Goal: Task Accomplishment & Management: Use online tool/utility

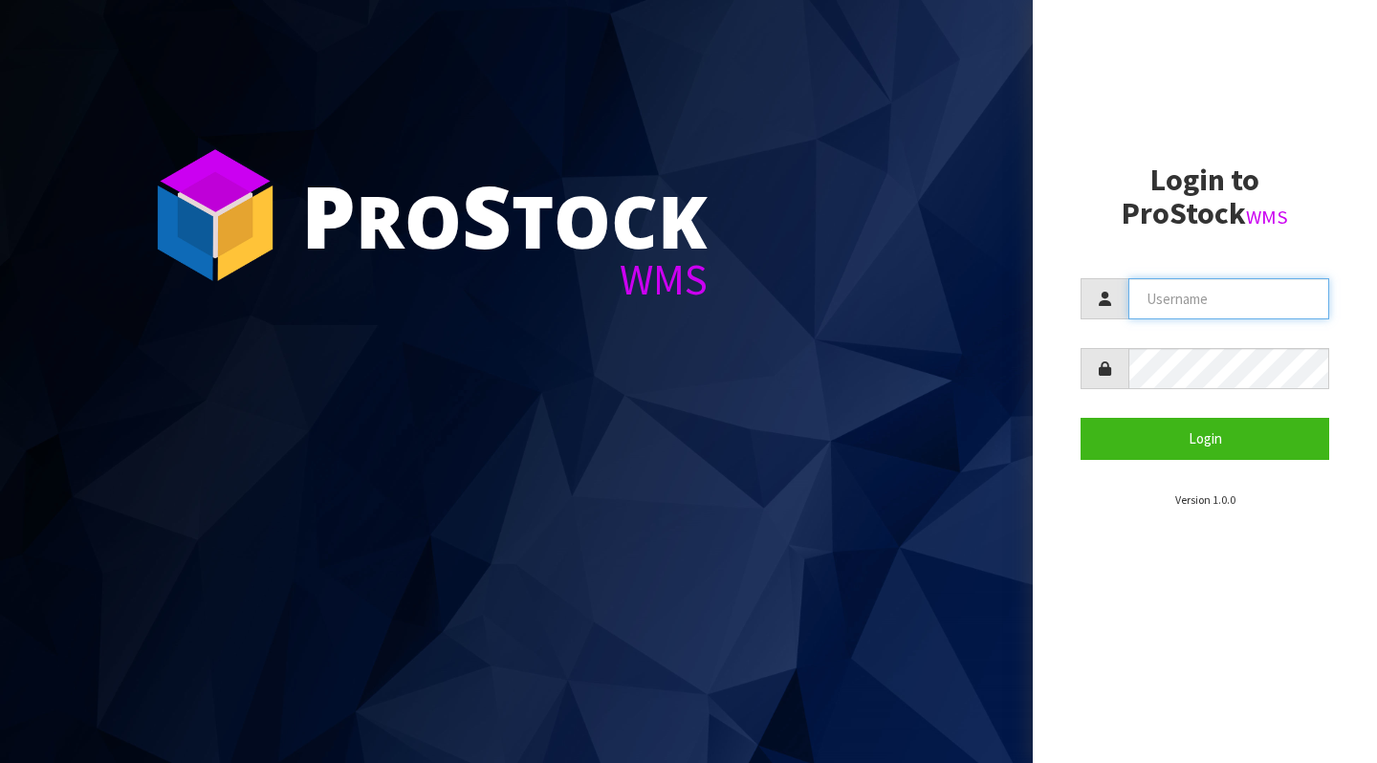
type input "[PERSON_NAME][EMAIL_ADDRESS][DOMAIN_NAME]"
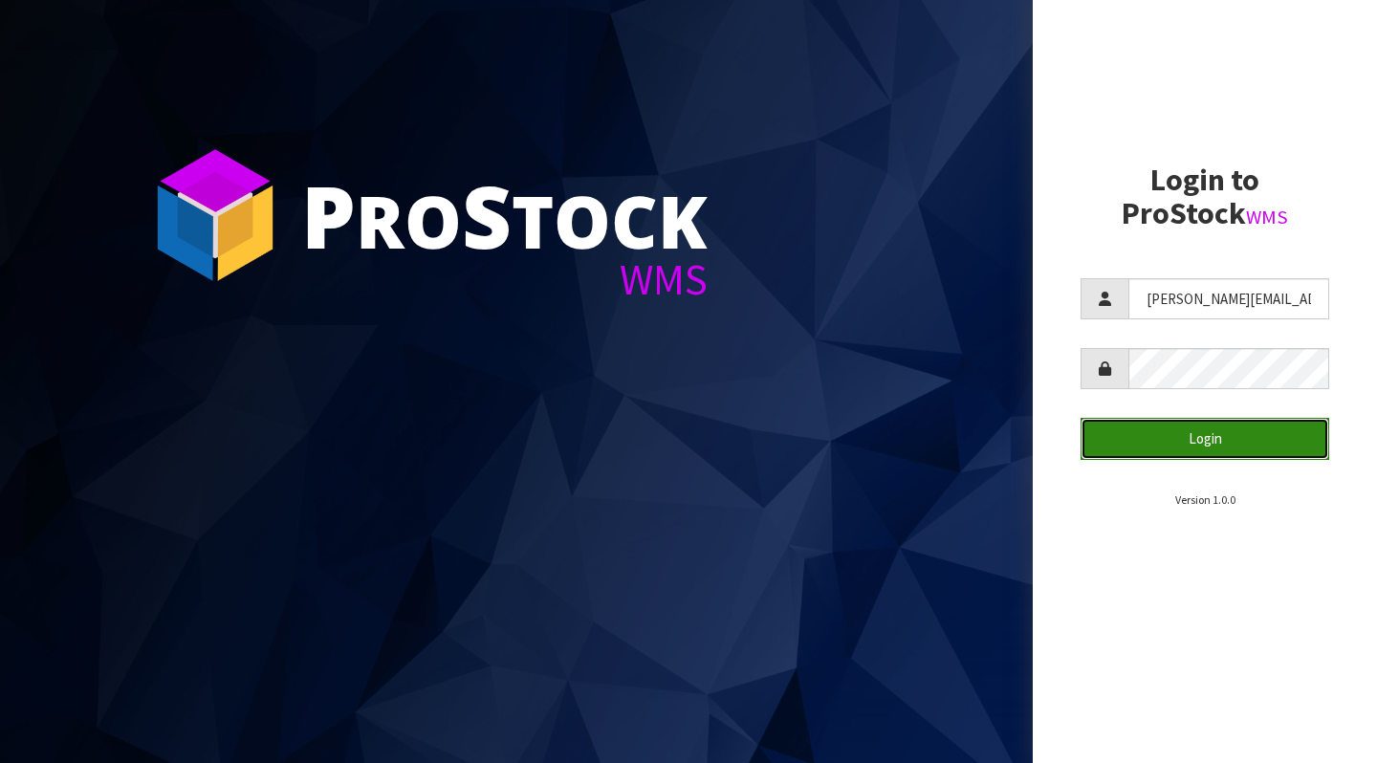
click at [1180, 433] on button "Login" at bounding box center [1205, 438] width 249 height 41
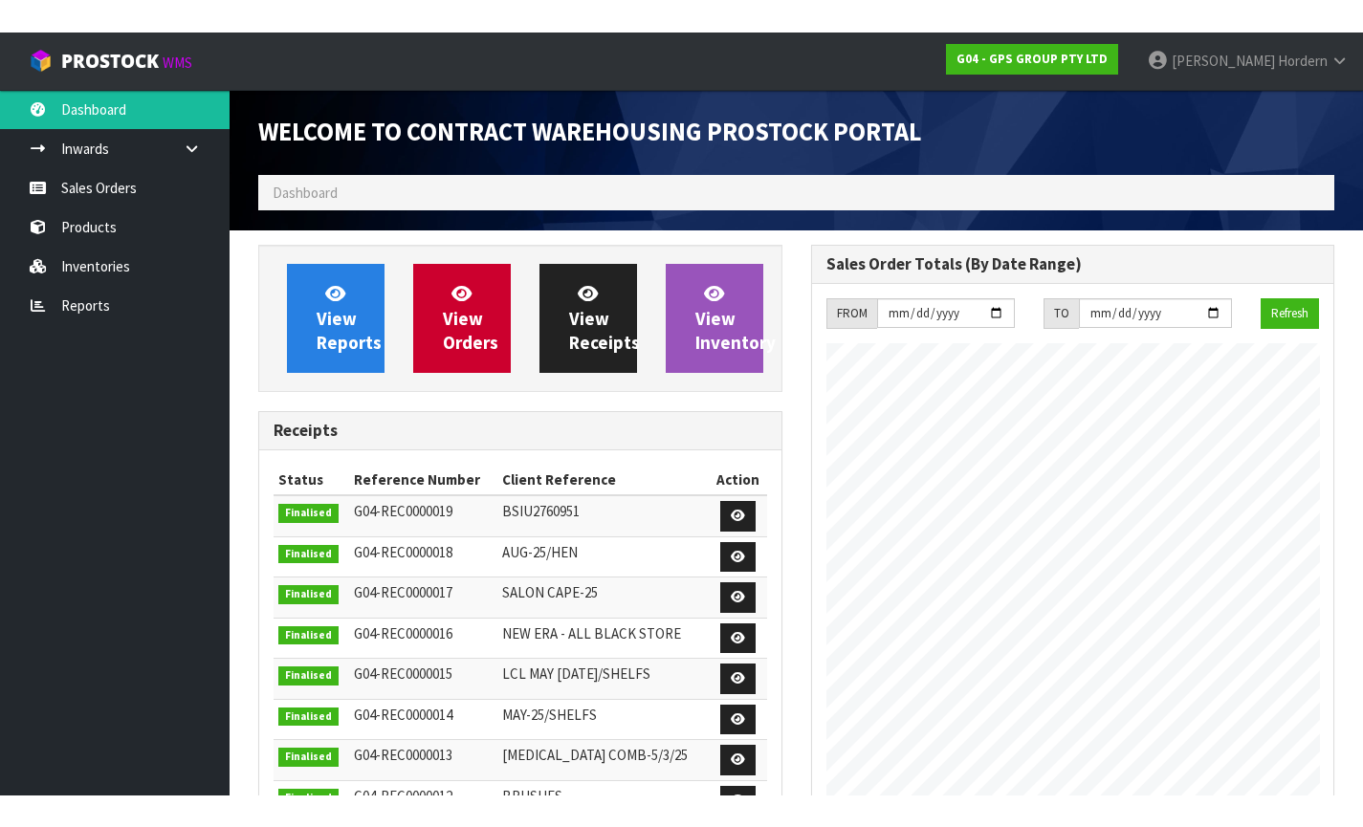
scroll to position [782, 552]
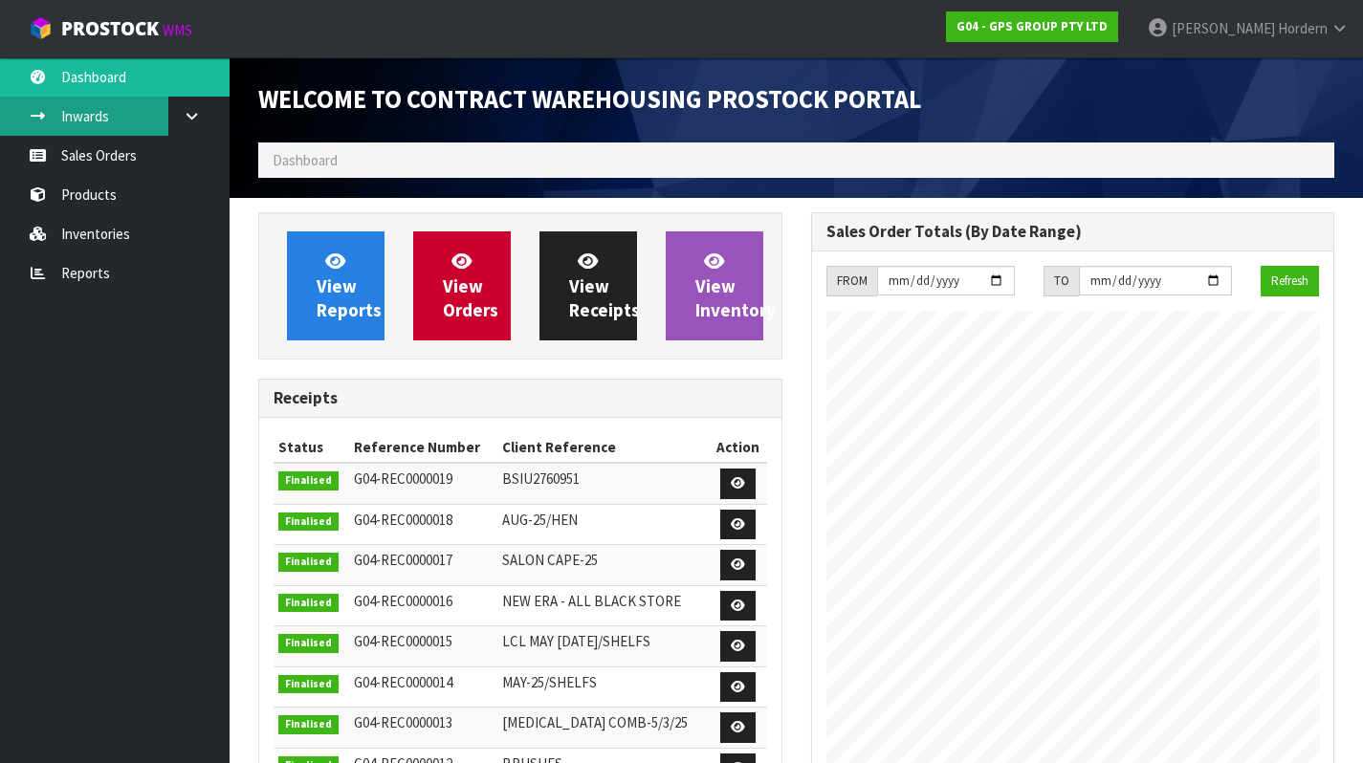
click at [98, 122] on link "Inwards" at bounding box center [114, 116] width 229 height 39
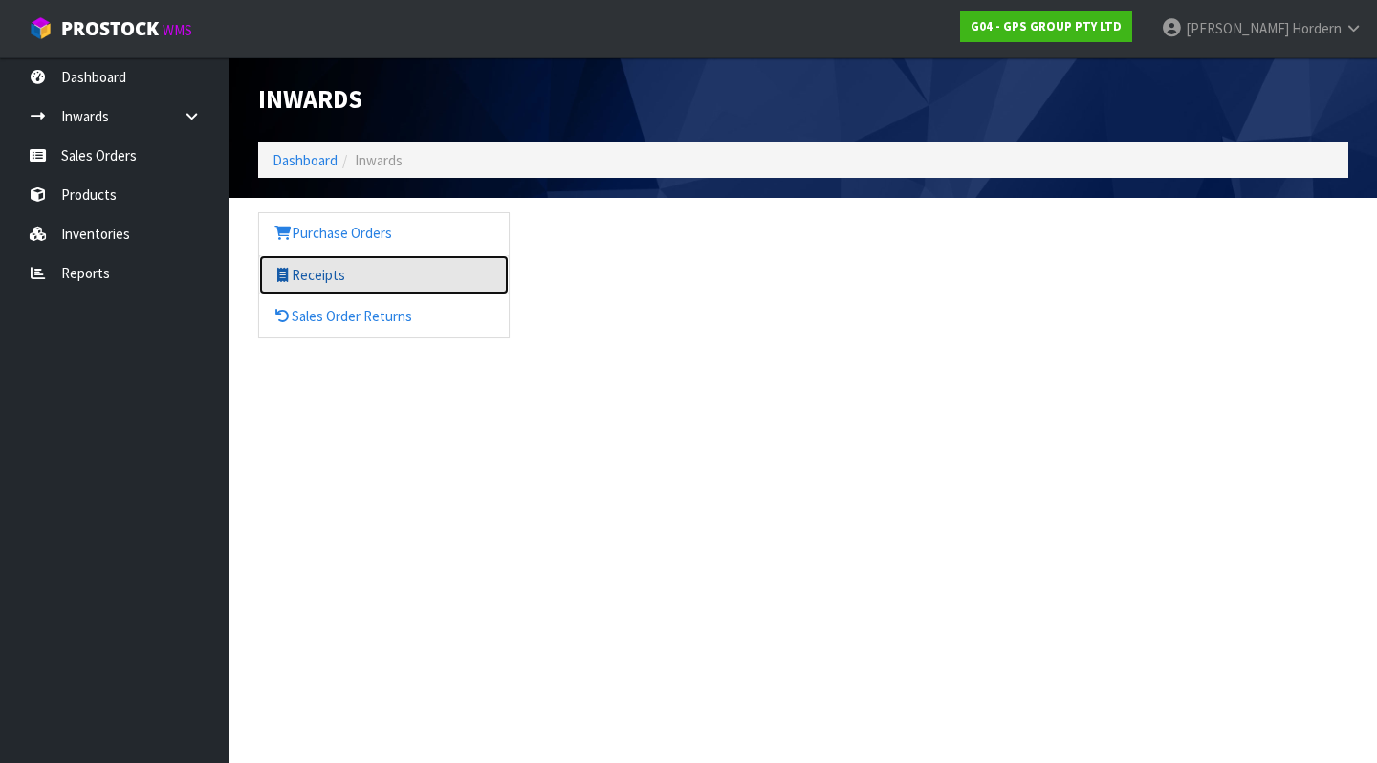
click at [363, 268] on link "Receipts" at bounding box center [384, 274] width 250 height 39
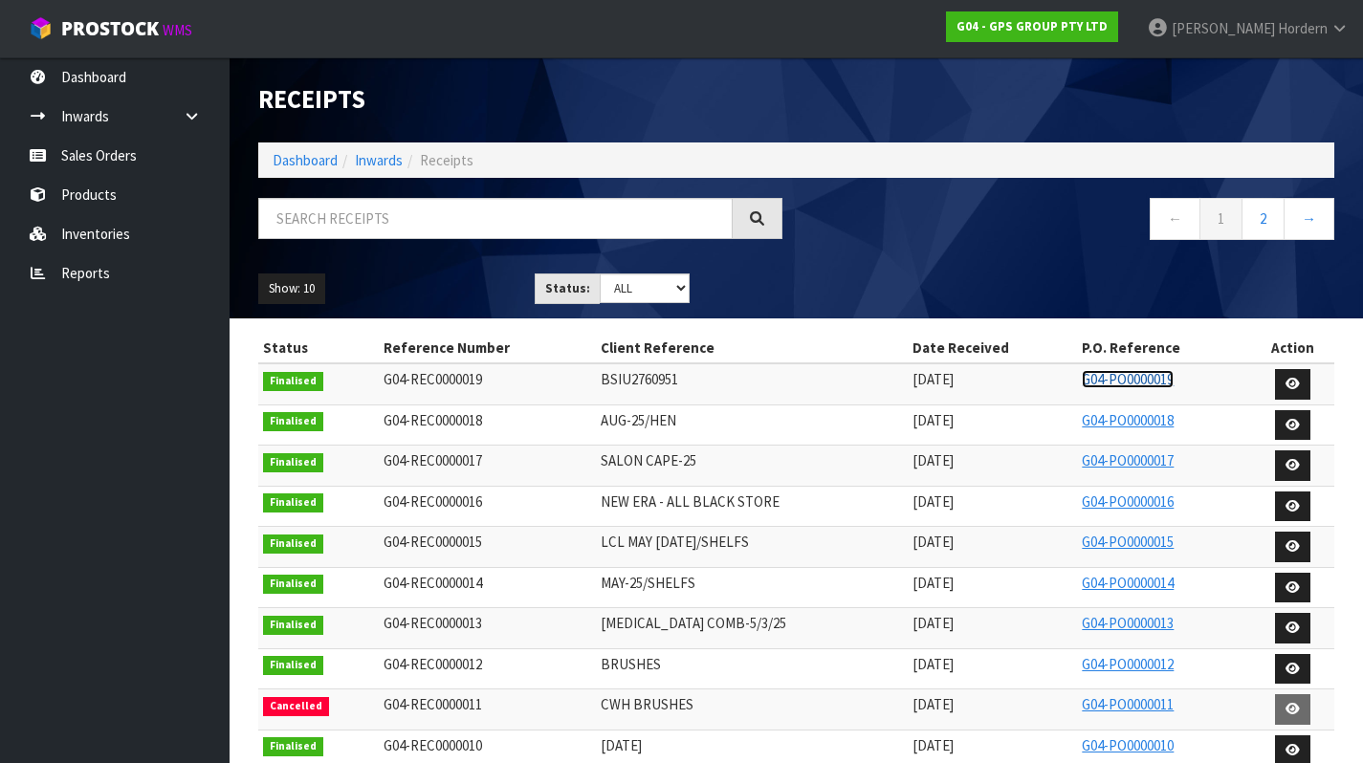
click at [1126, 379] on link "G04-PO0000019" at bounding box center [1128, 379] width 92 height 18
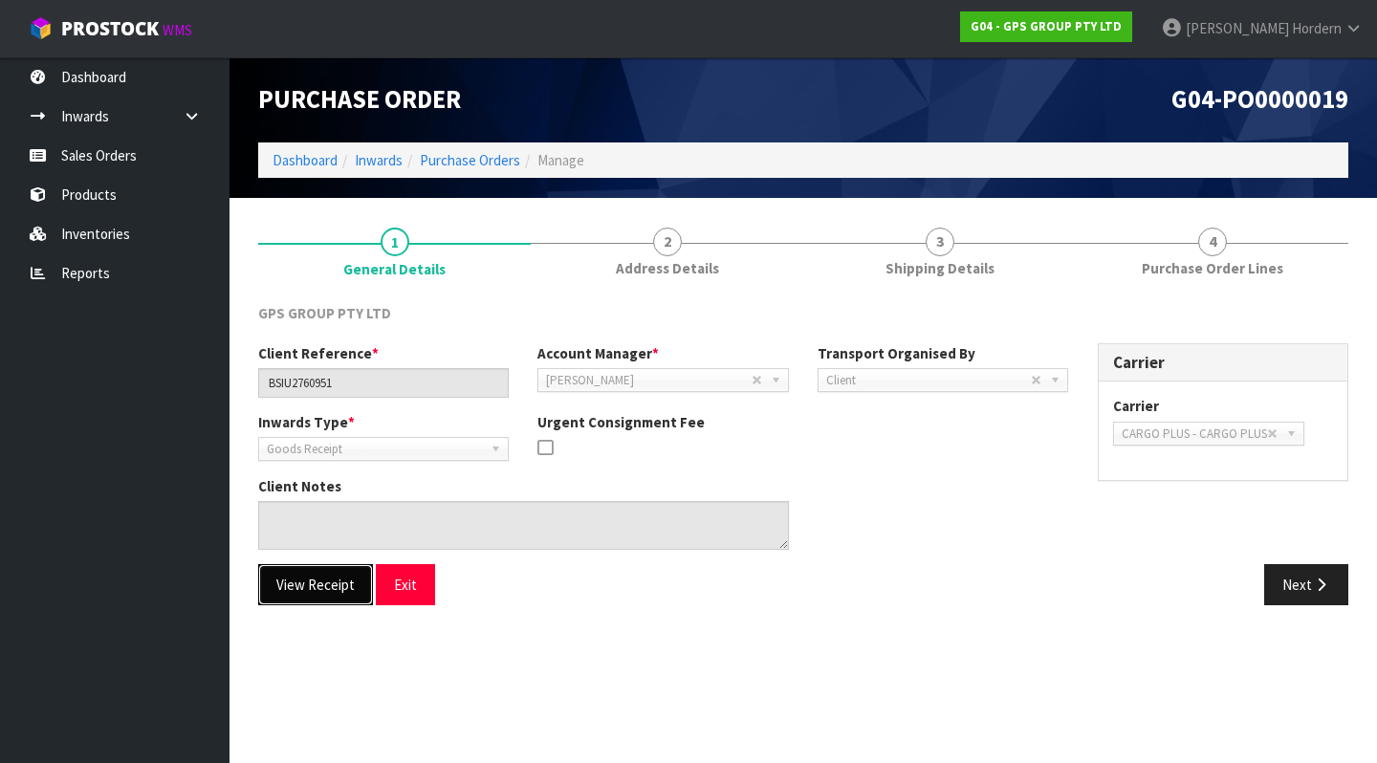
click at [308, 589] on button "View Receipt" at bounding box center [315, 584] width 115 height 41
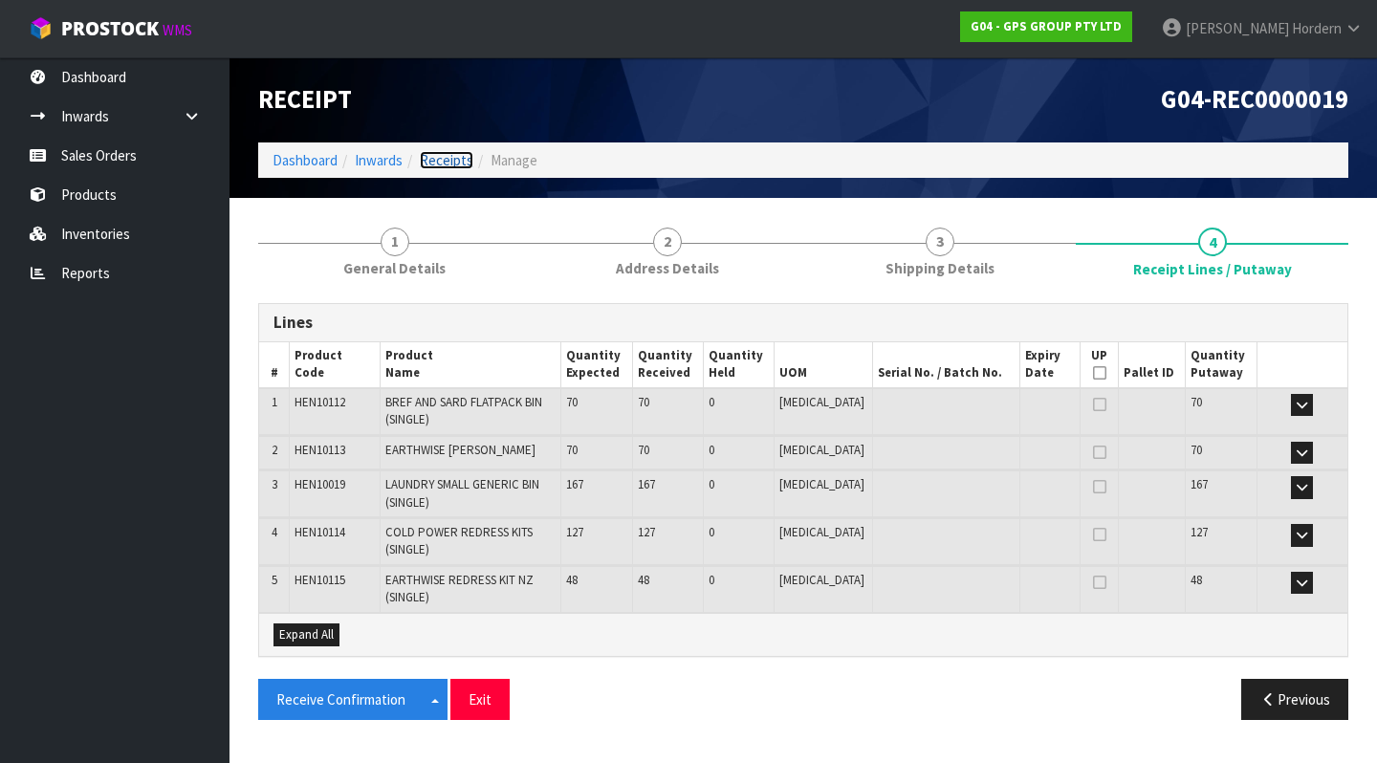
click at [451, 164] on link "Receipts" at bounding box center [447, 160] width 54 height 18
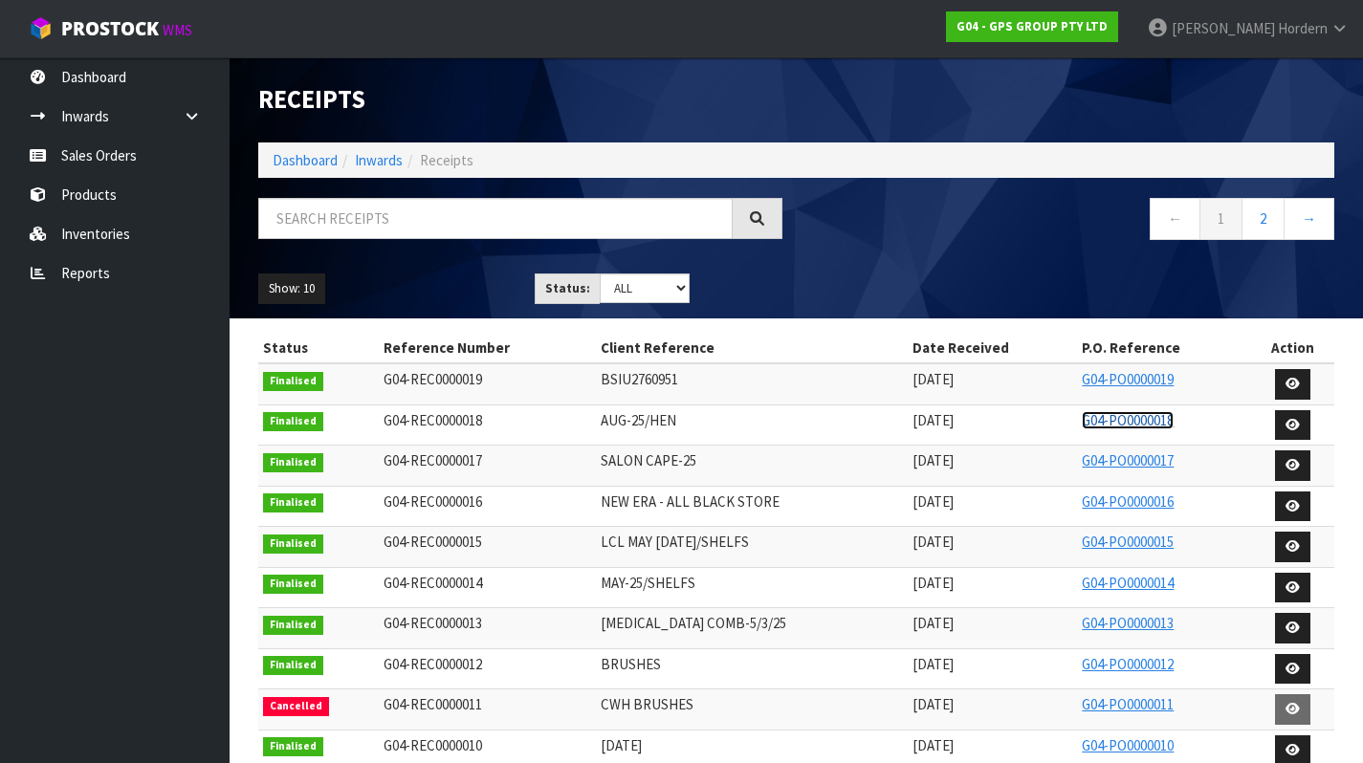
click at [1118, 417] on link "G04-PO0000018" at bounding box center [1128, 420] width 92 height 18
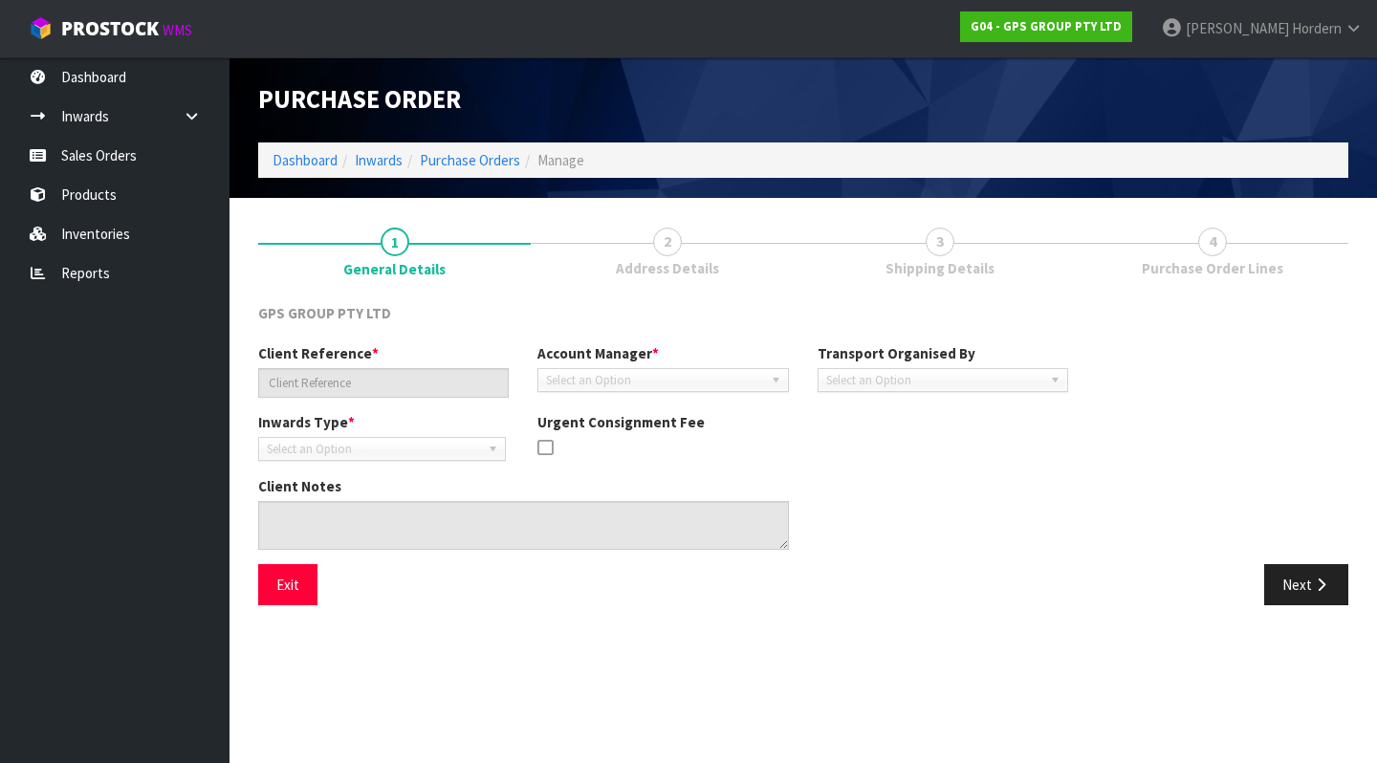
type input "AUG-25/HEN"
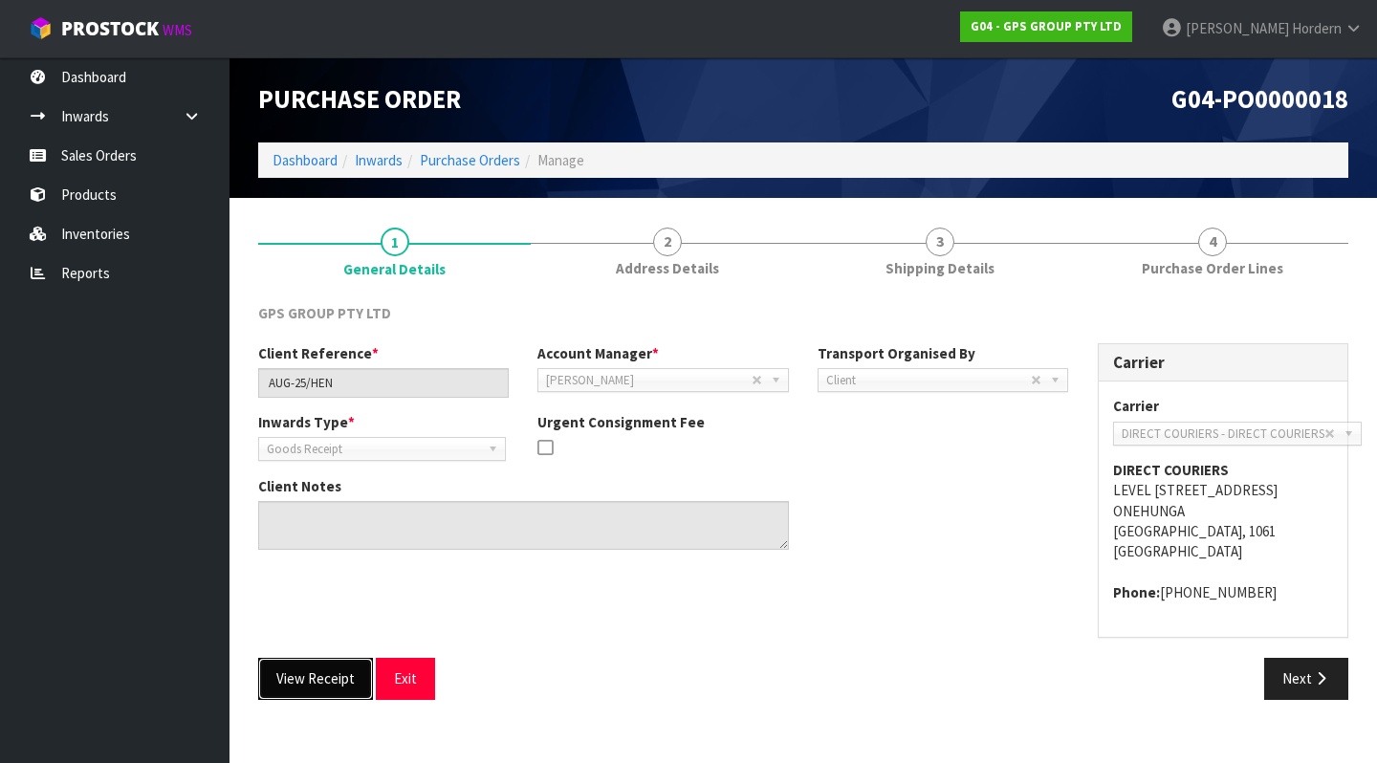
click at [325, 699] on button "View Receipt" at bounding box center [315, 678] width 115 height 41
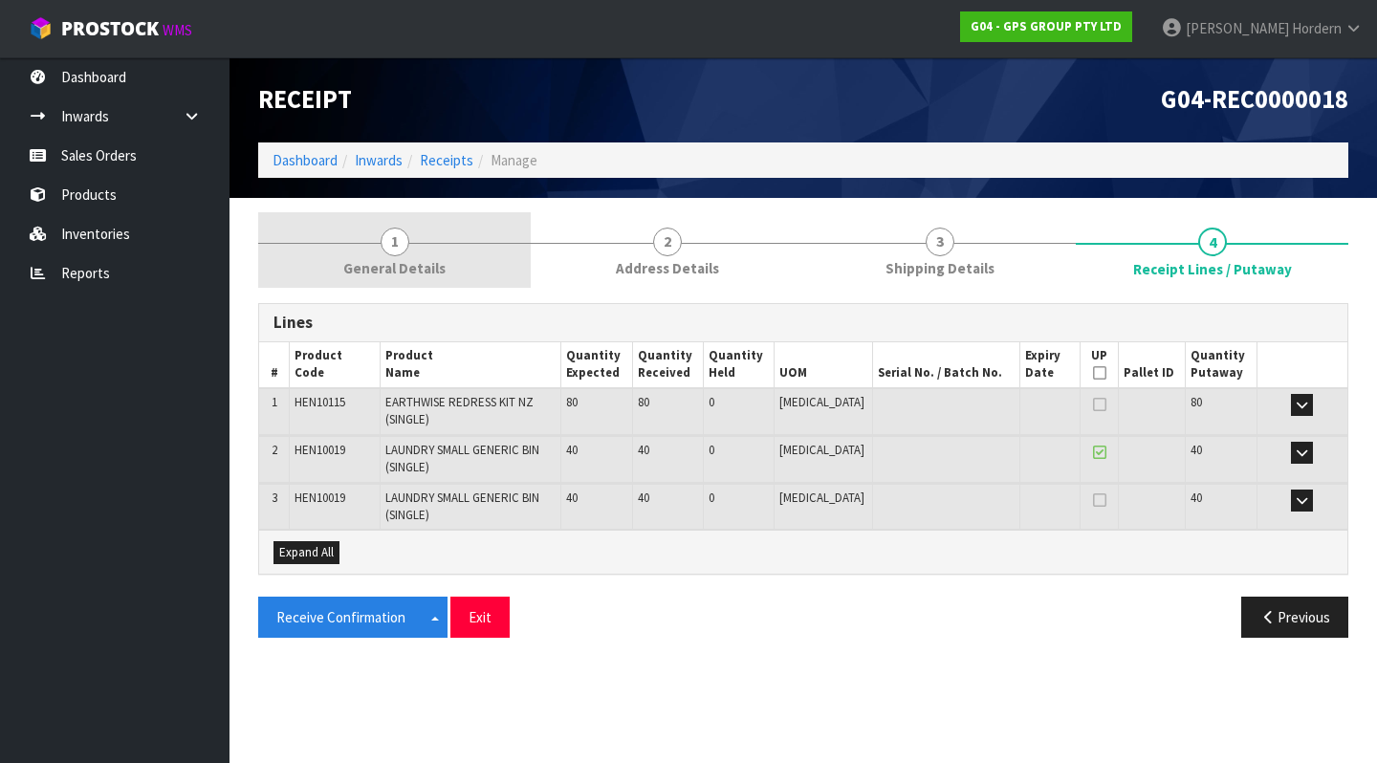
click at [377, 244] on link "1 General Details" at bounding box center [394, 250] width 273 height 76
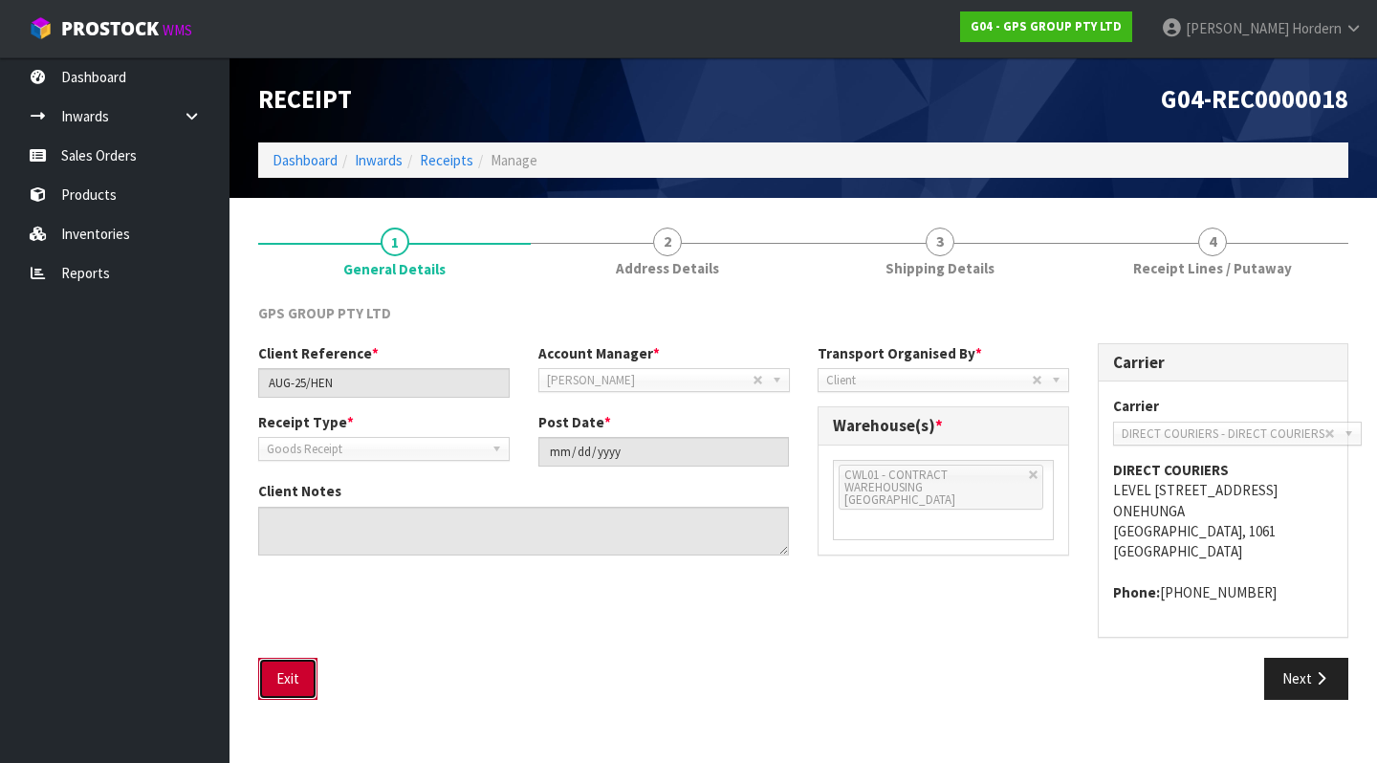
click at [296, 692] on button "Exit" at bounding box center [287, 678] width 59 height 41
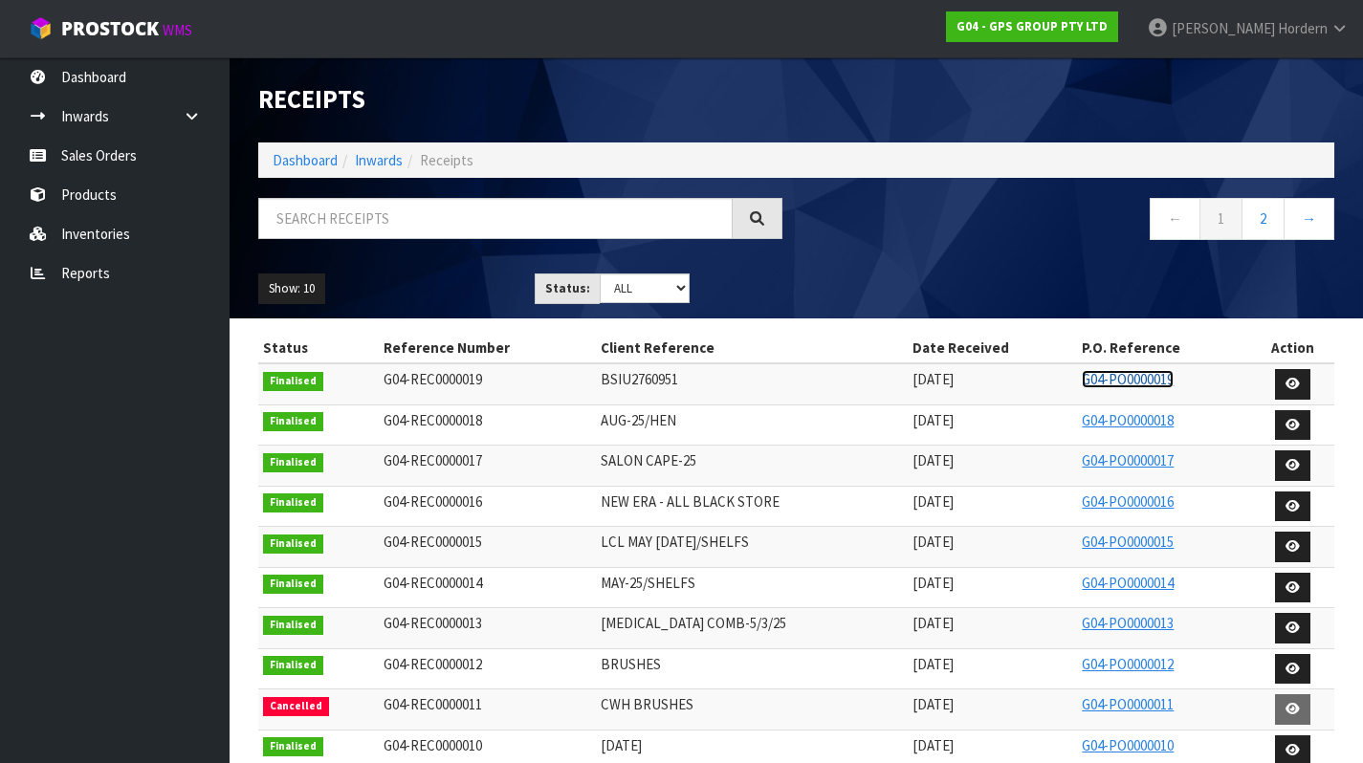
click at [1113, 382] on link "G04-PO0000019" at bounding box center [1128, 379] width 92 height 18
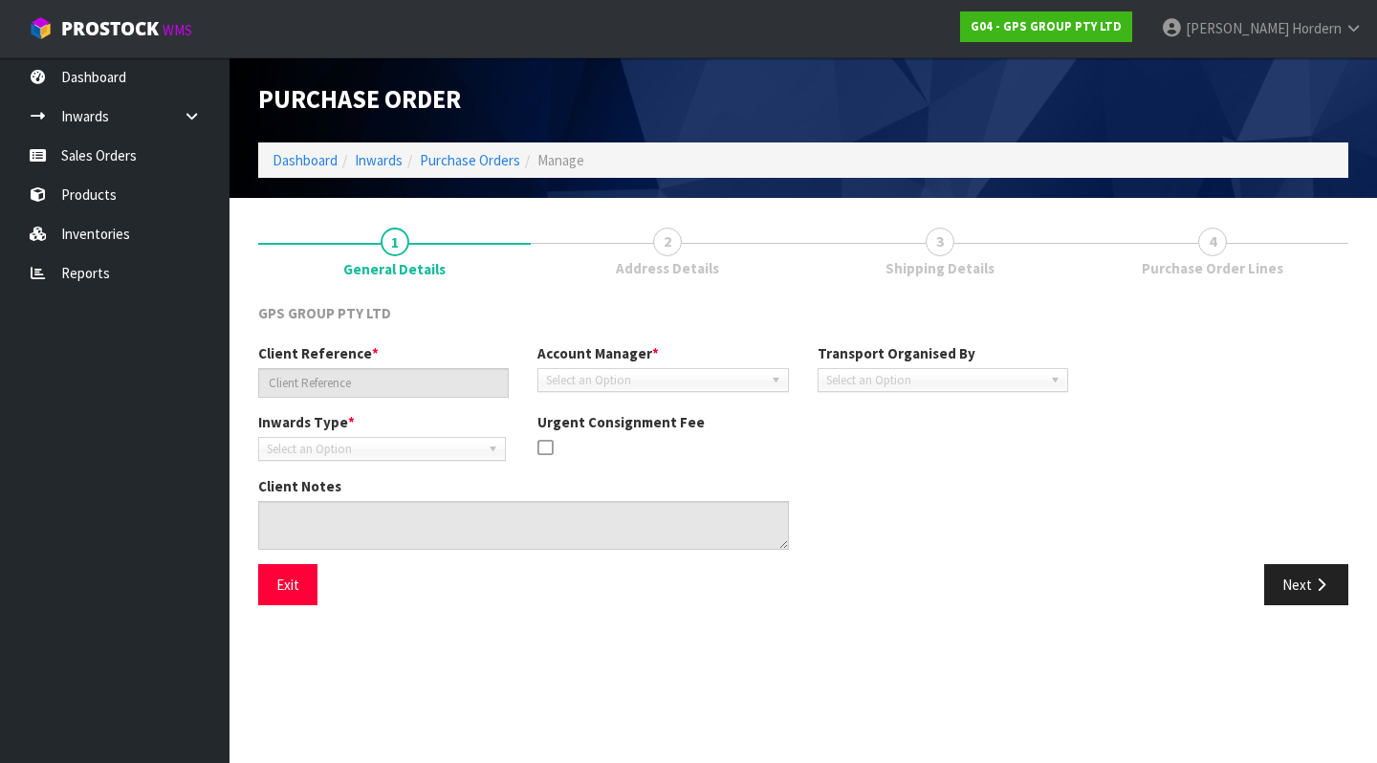
type input "BSIU2760951"
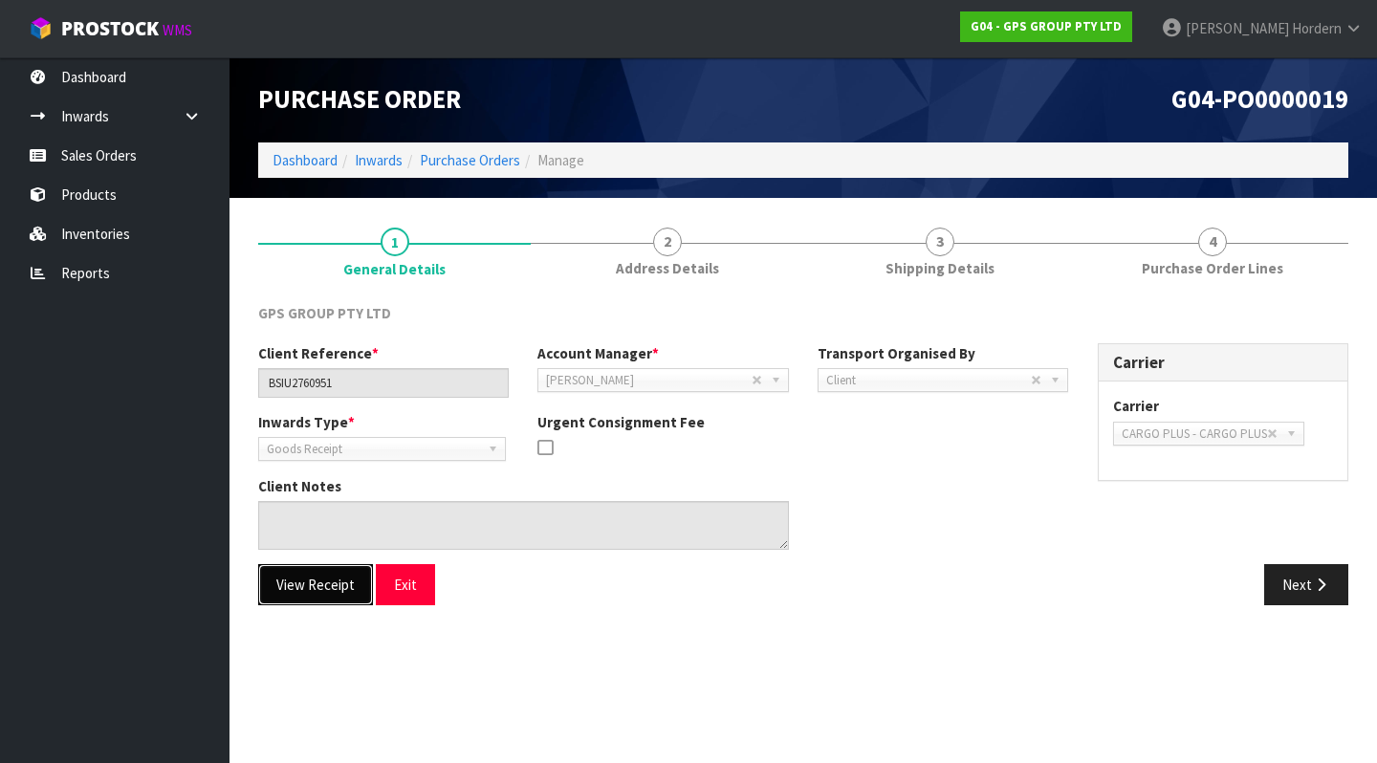
click at [314, 594] on button "View Receipt" at bounding box center [315, 584] width 115 height 41
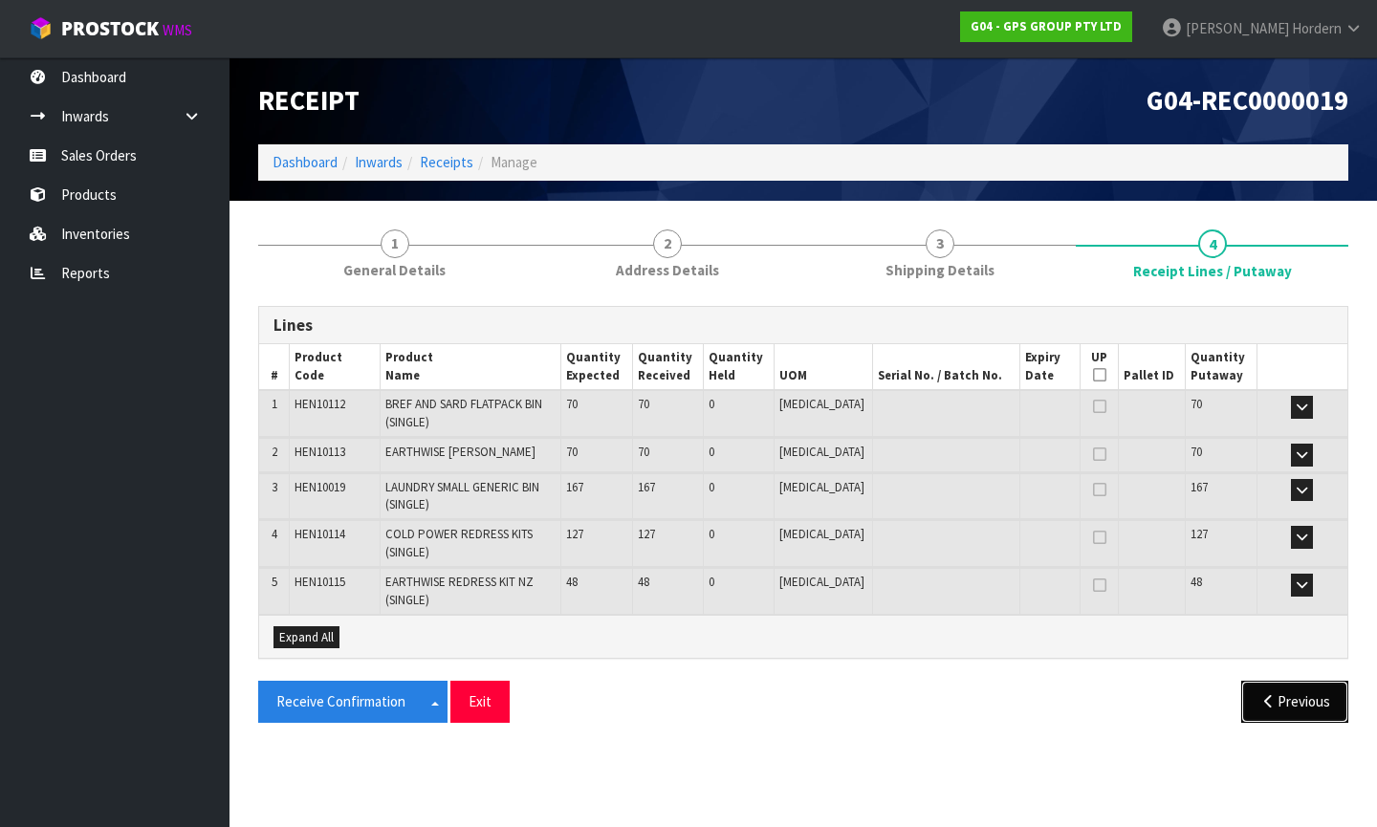
click at [1280, 700] on button "Previous" at bounding box center [1294, 701] width 107 height 41
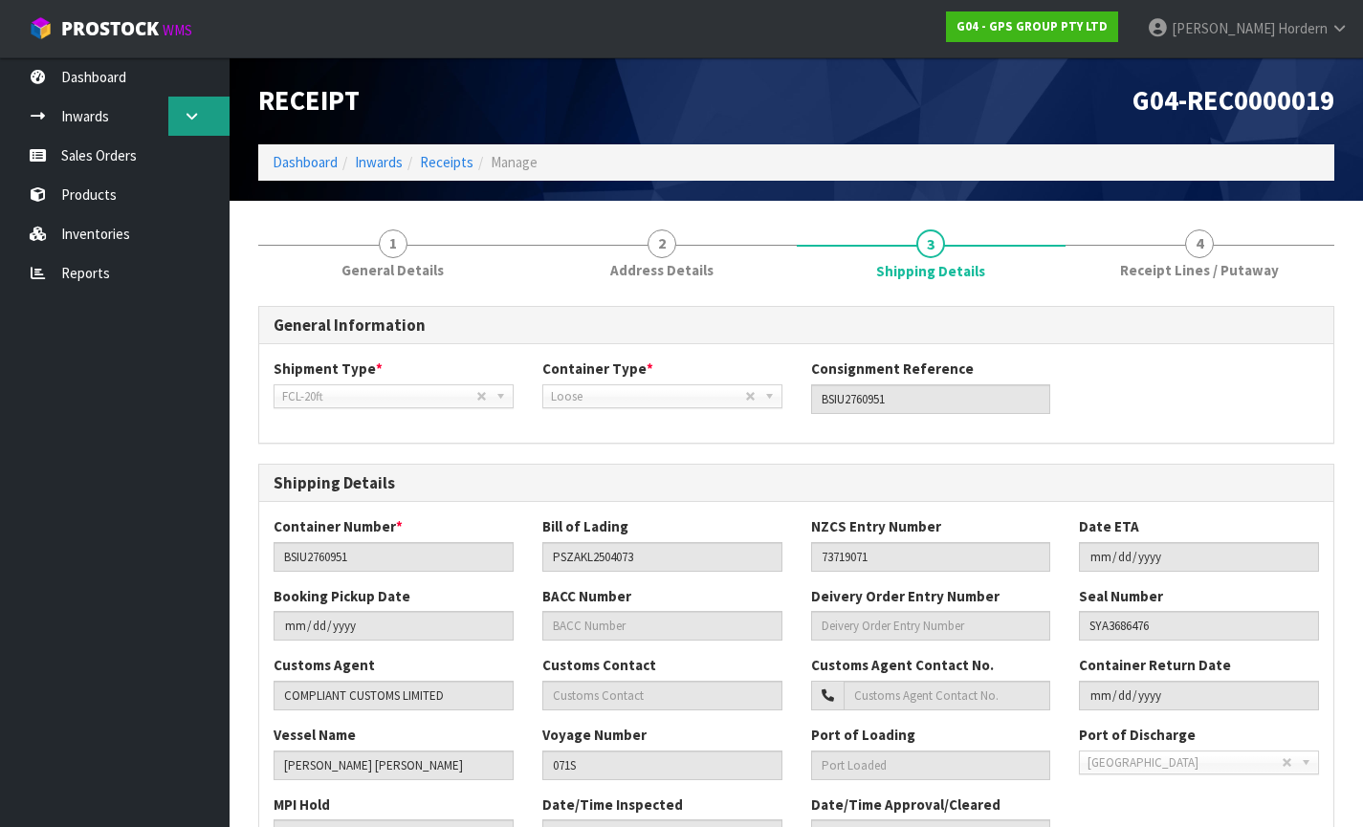
click at [180, 109] on link at bounding box center [198, 116] width 61 height 39
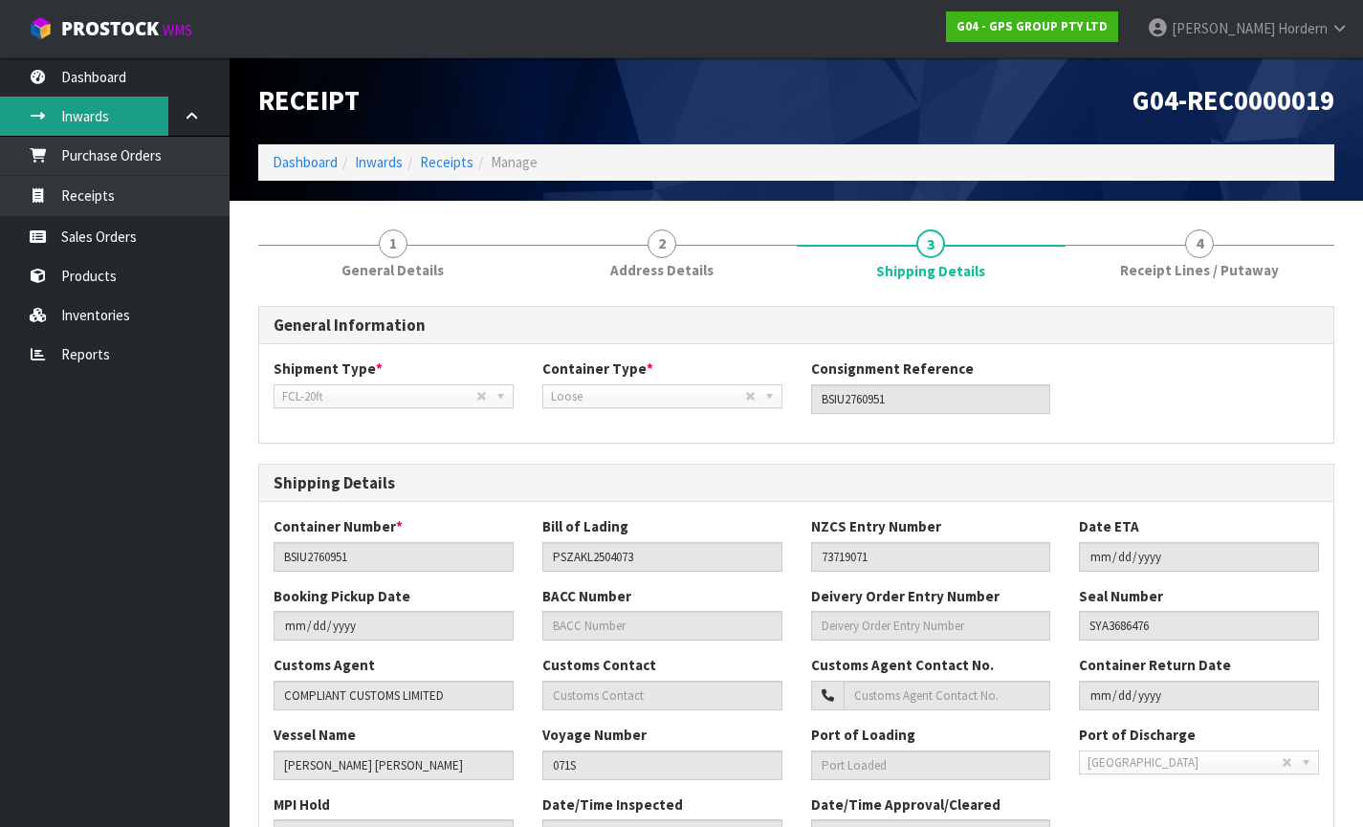
click at [106, 112] on link "Inwards" at bounding box center [114, 116] width 229 height 39
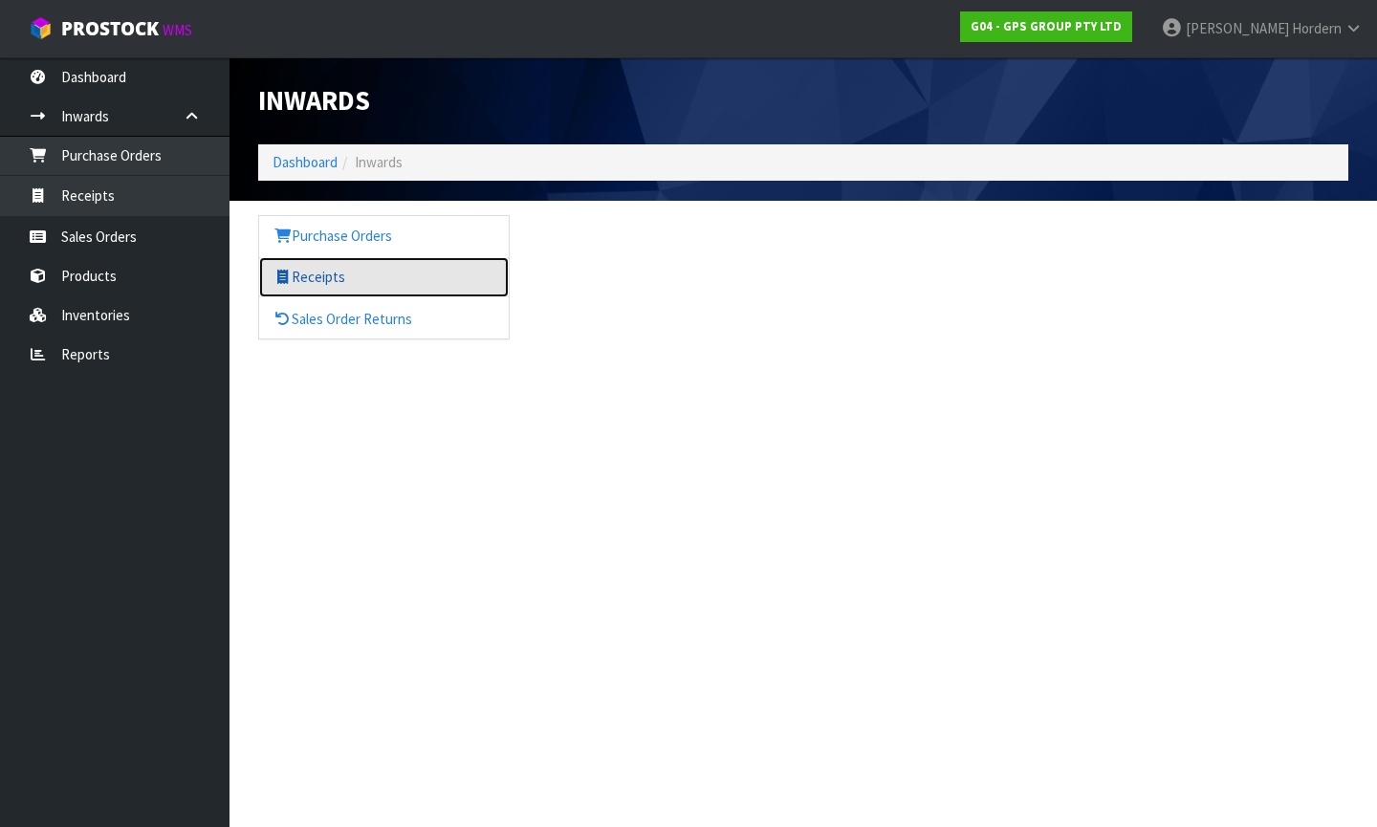
click at [309, 273] on link "Receipts" at bounding box center [384, 276] width 250 height 39
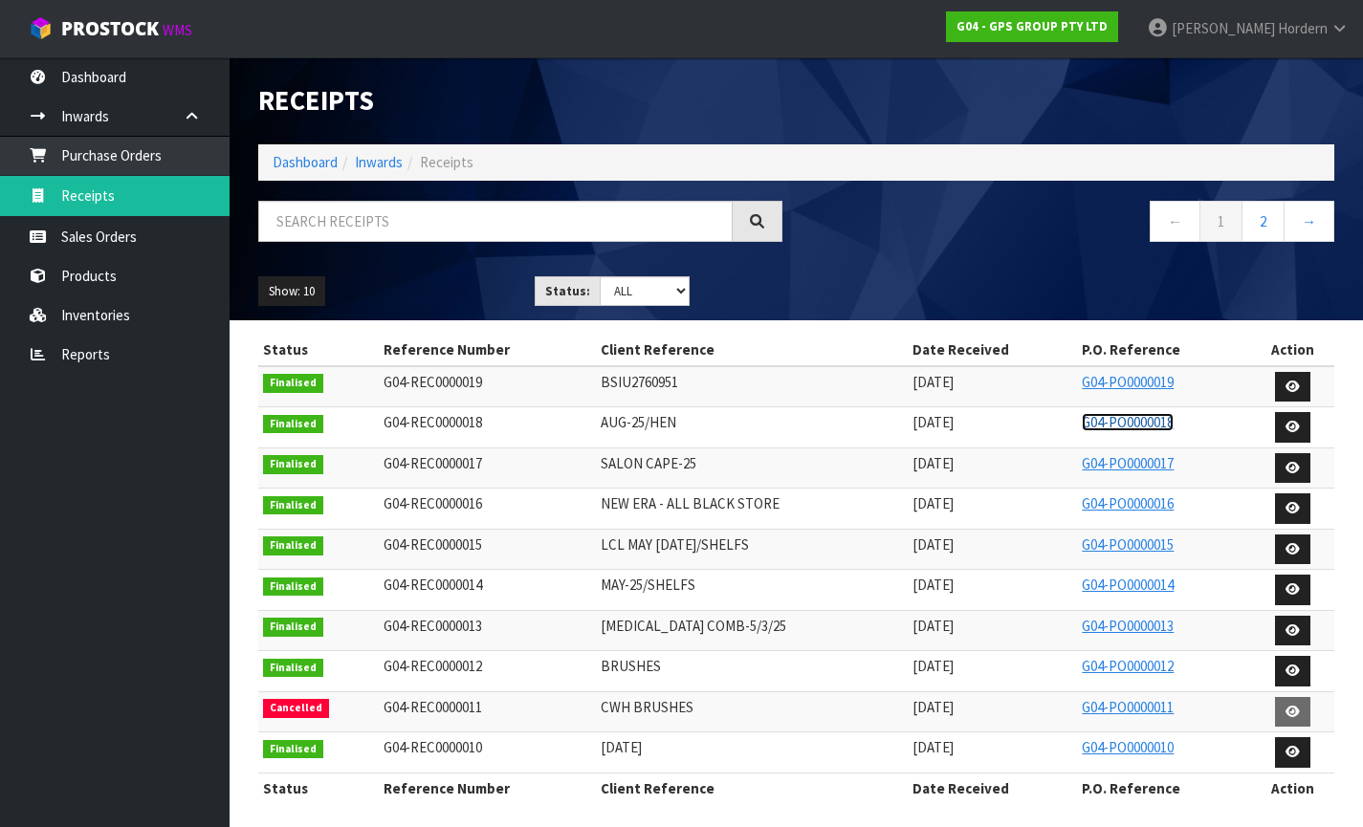
click at [1128, 426] on link "G04-PO0000018" at bounding box center [1128, 422] width 92 height 18
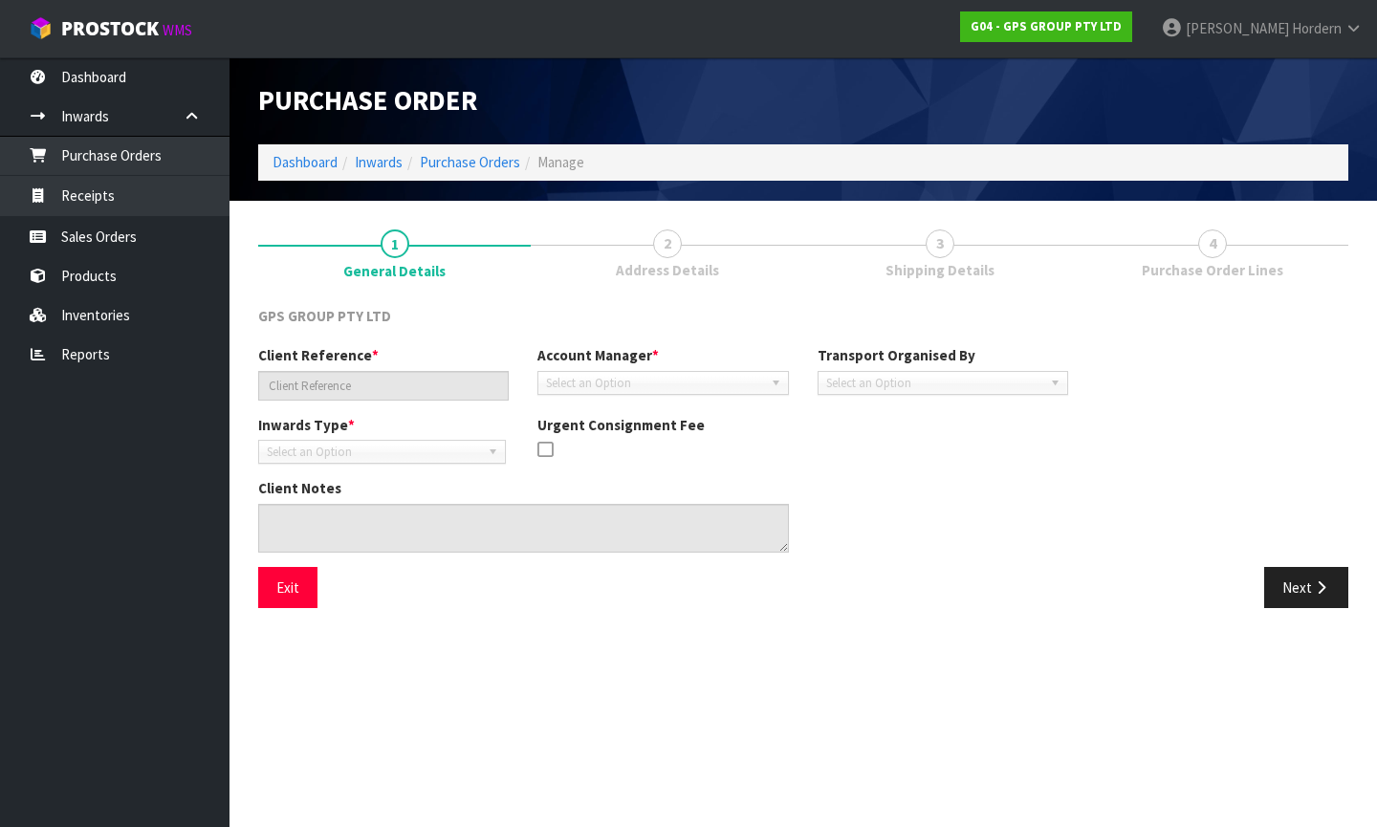
type input "AUG-25/HEN"
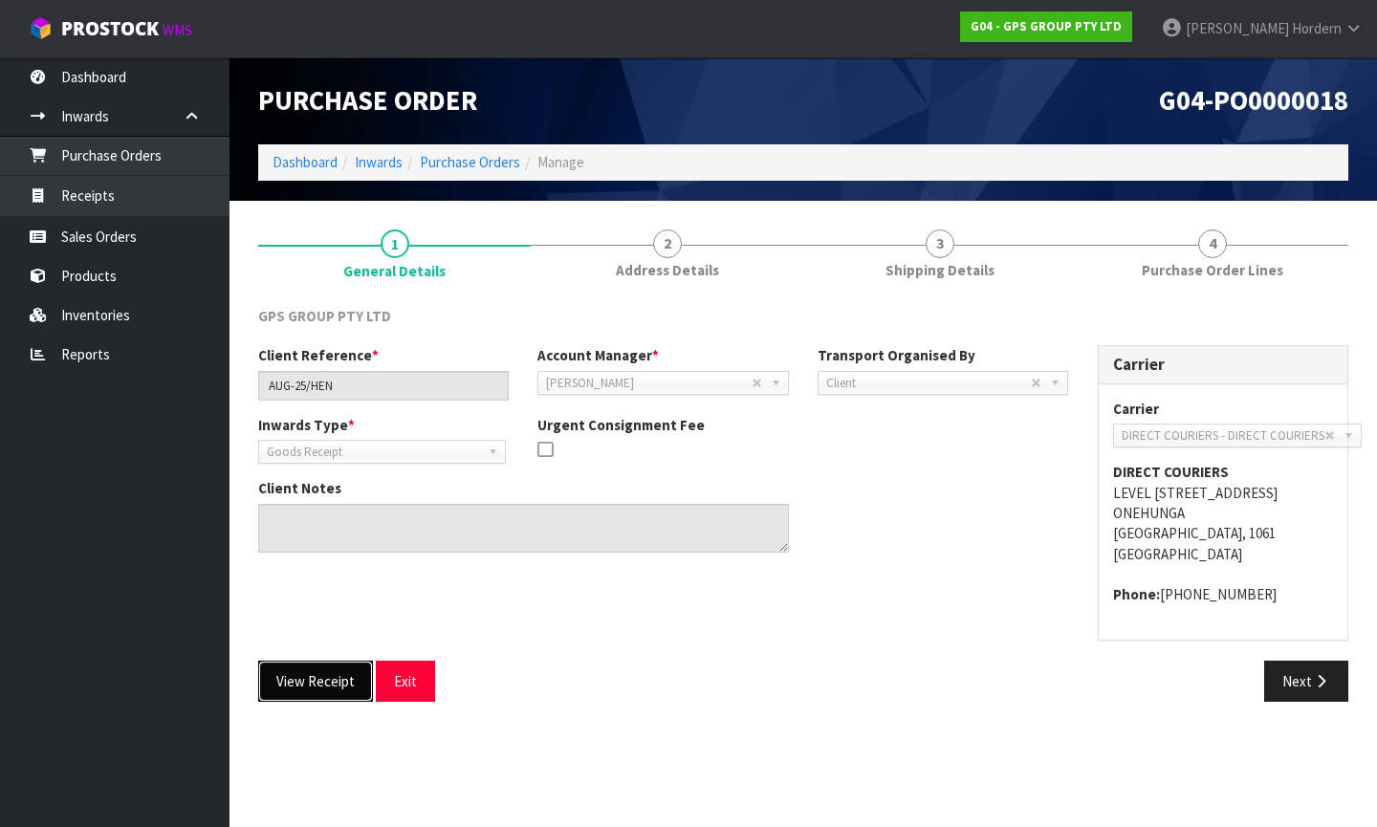
click at [327, 702] on button "View Receipt" at bounding box center [315, 681] width 115 height 41
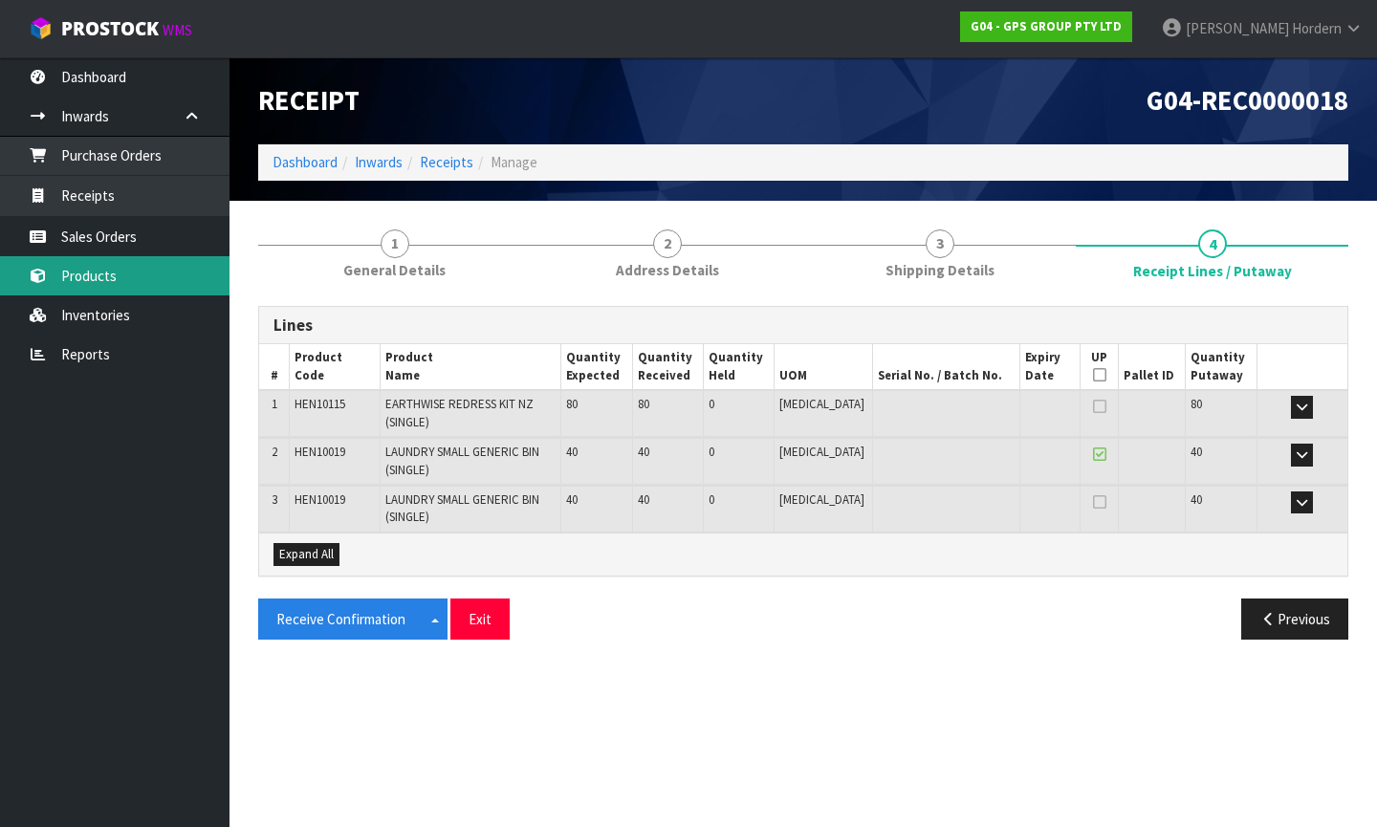
click at [107, 259] on link "Products" at bounding box center [114, 275] width 229 height 39
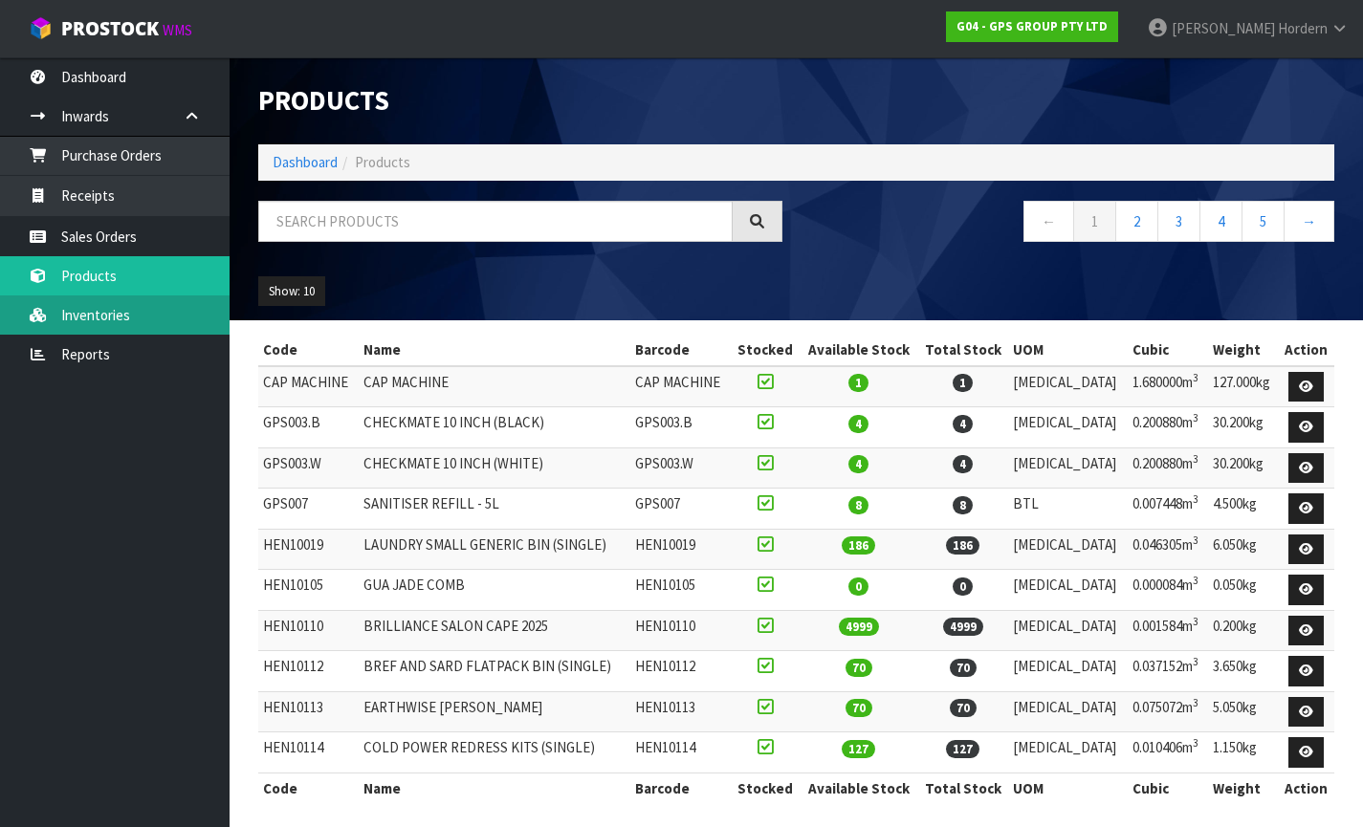
click at [89, 319] on link "Inventories" at bounding box center [114, 314] width 229 height 39
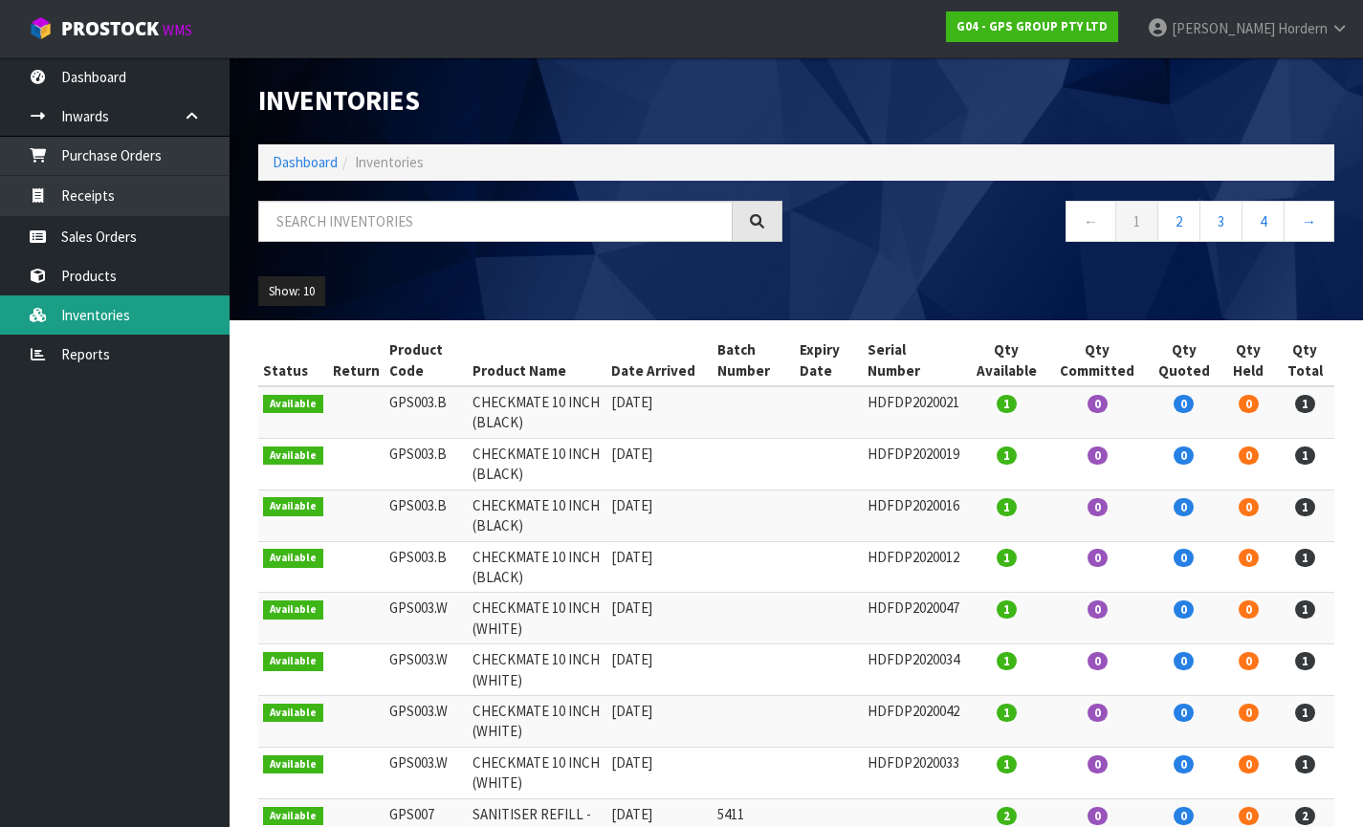
scroll to position [120, 0]
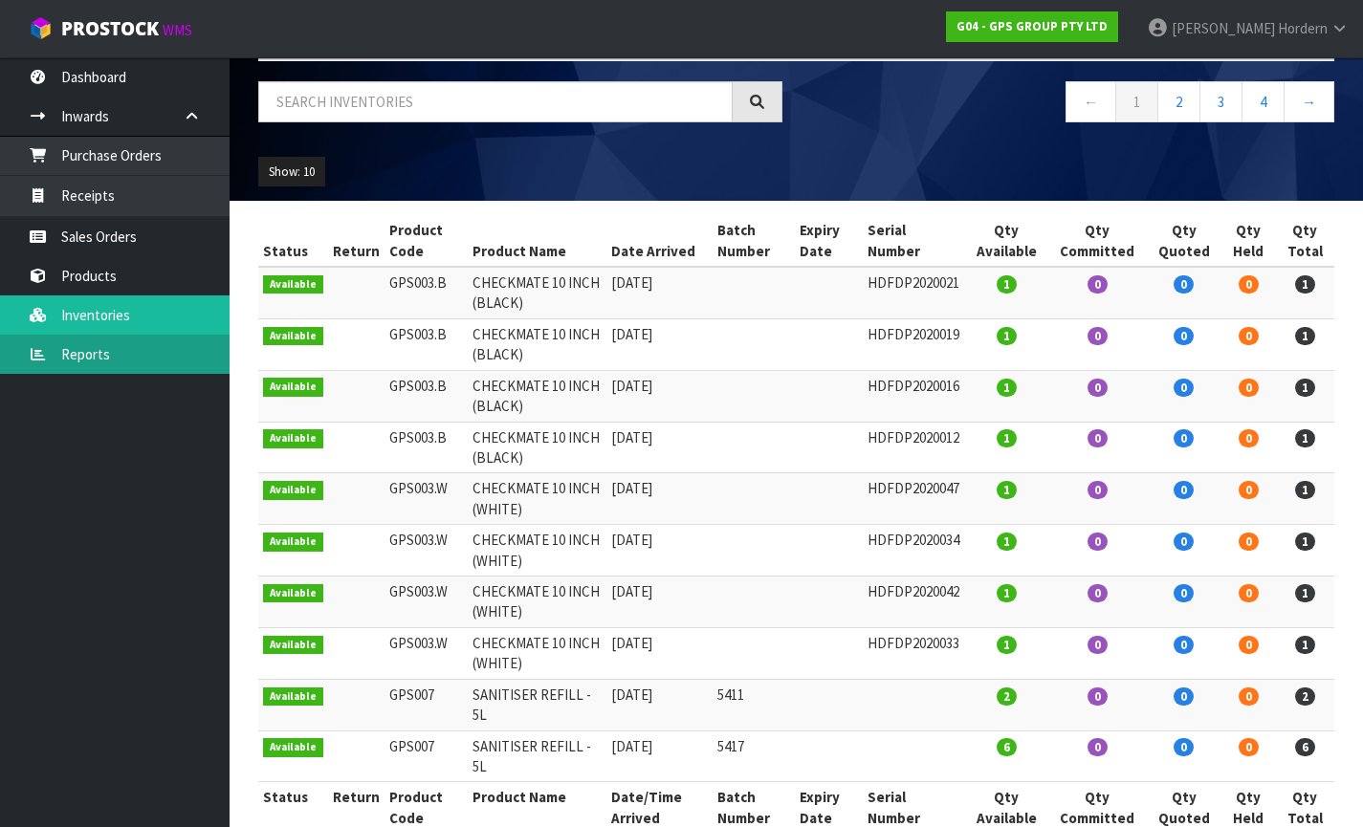
click at [100, 350] on link "Reports" at bounding box center [114, 354] width 229 height 39
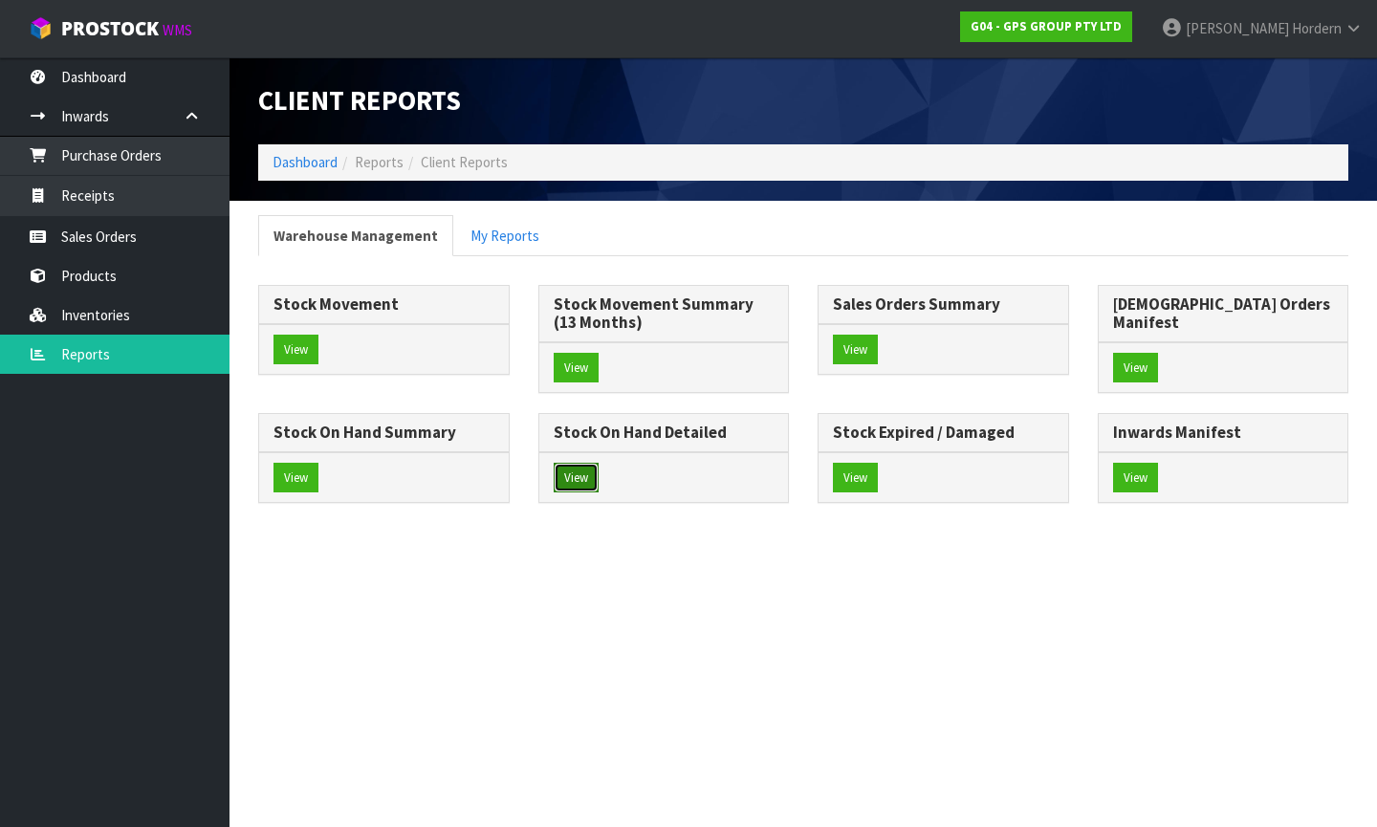
click at [599, 463] on button "View" at bounding box center [576, 478] width 45 height 31
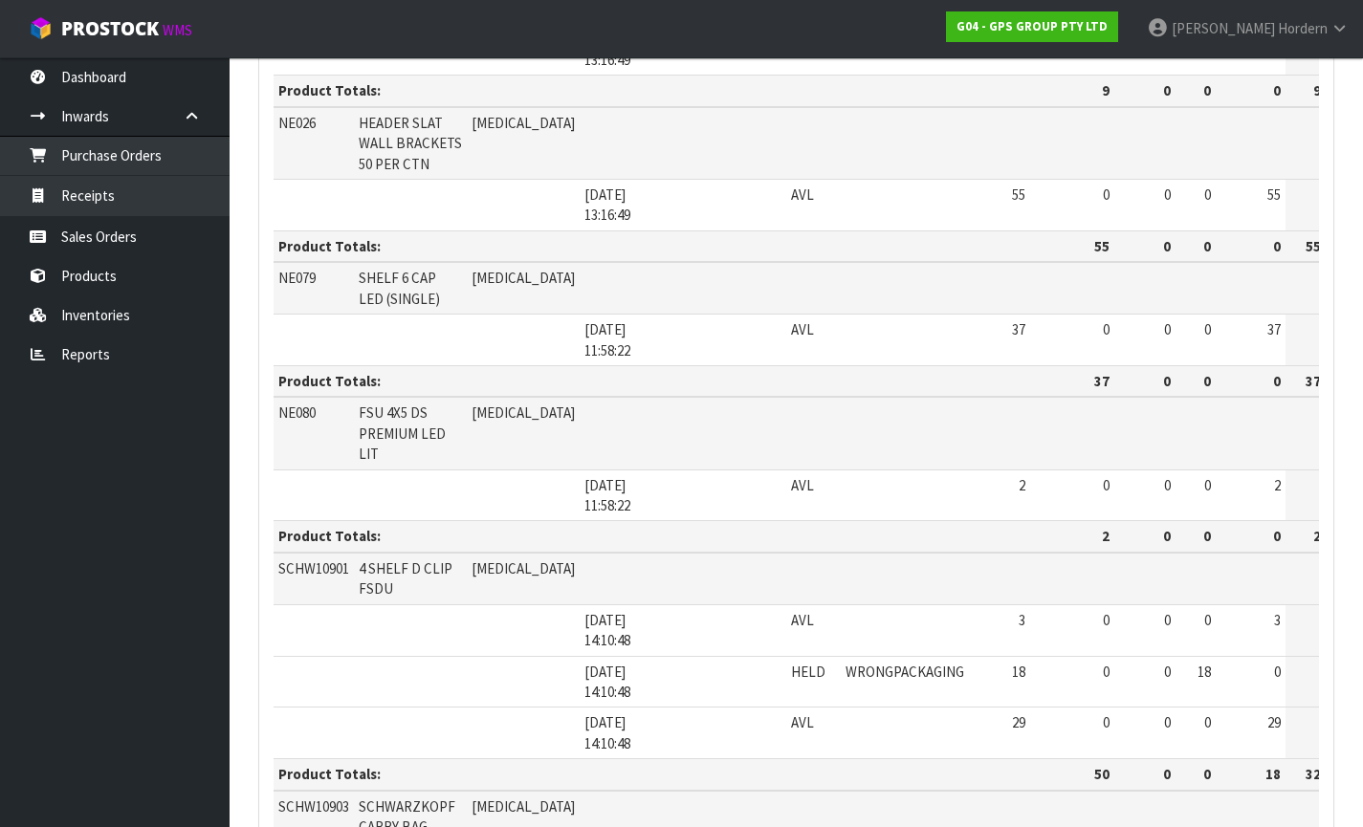
scroll to position [4208, 0]
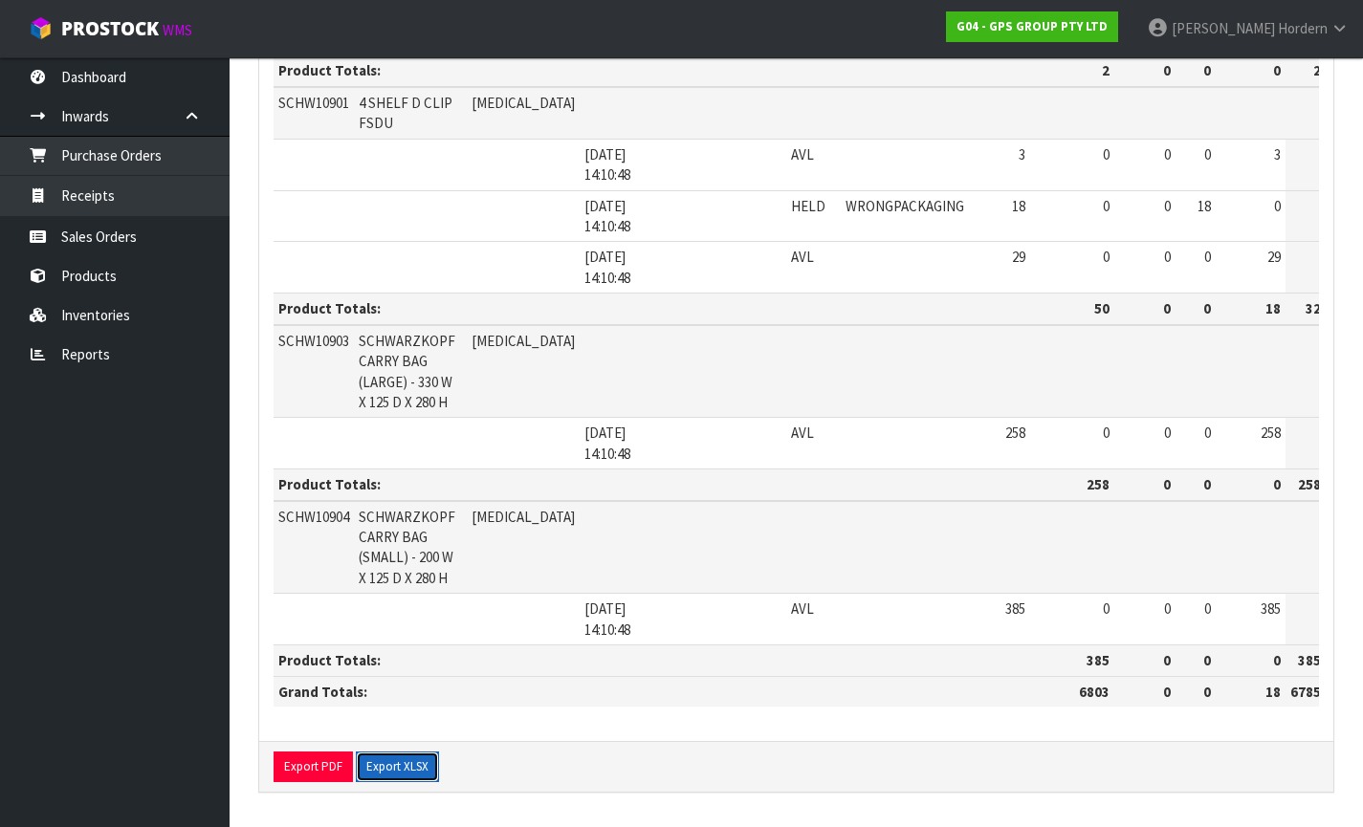
click at [394, 762] on button "Export XLSX" at bounding box center [397, 767] width 83 height 31
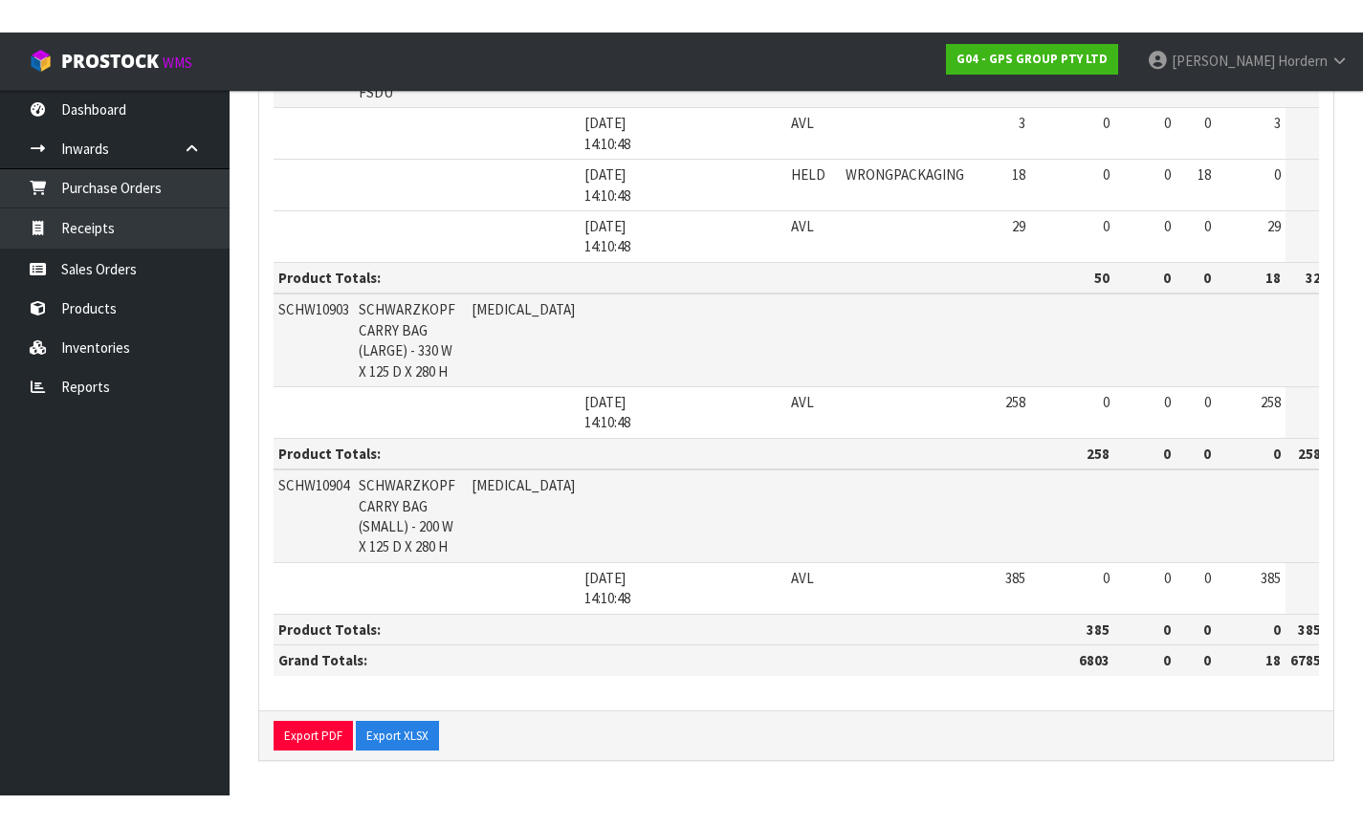
scroll to position [3737, 0]
